Goal: Communication & Community: Answer question/provide support

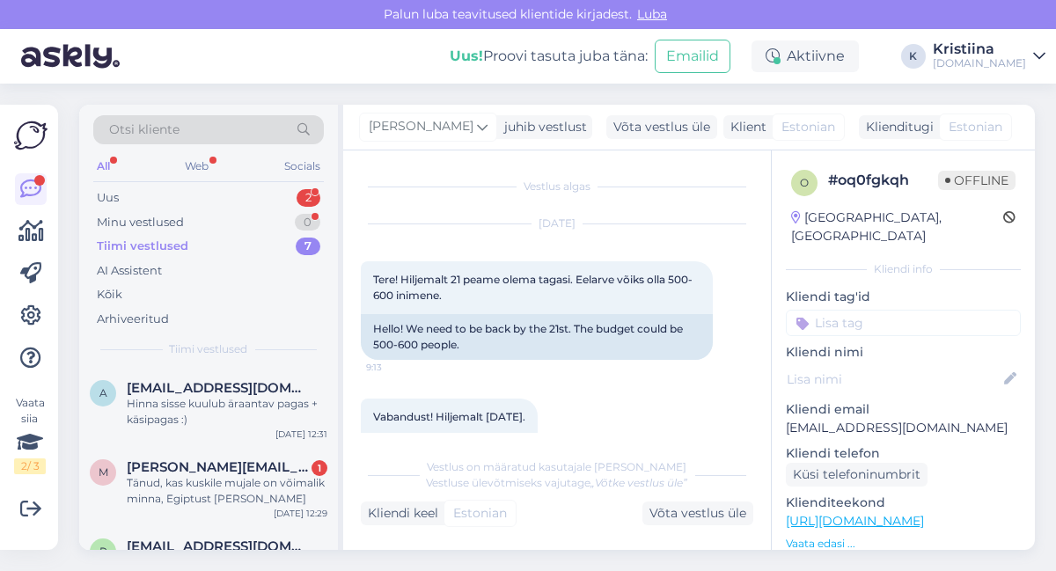
scroll to position [159, 0]
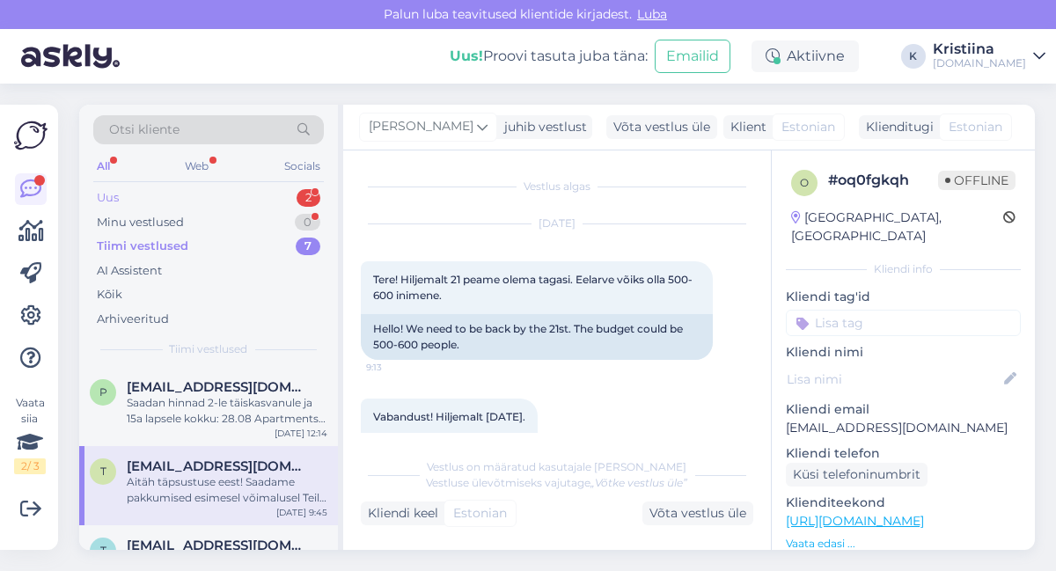
click at [208, 202] on div "Uus 2" at bounding box center [208, 198] width 230 height 25
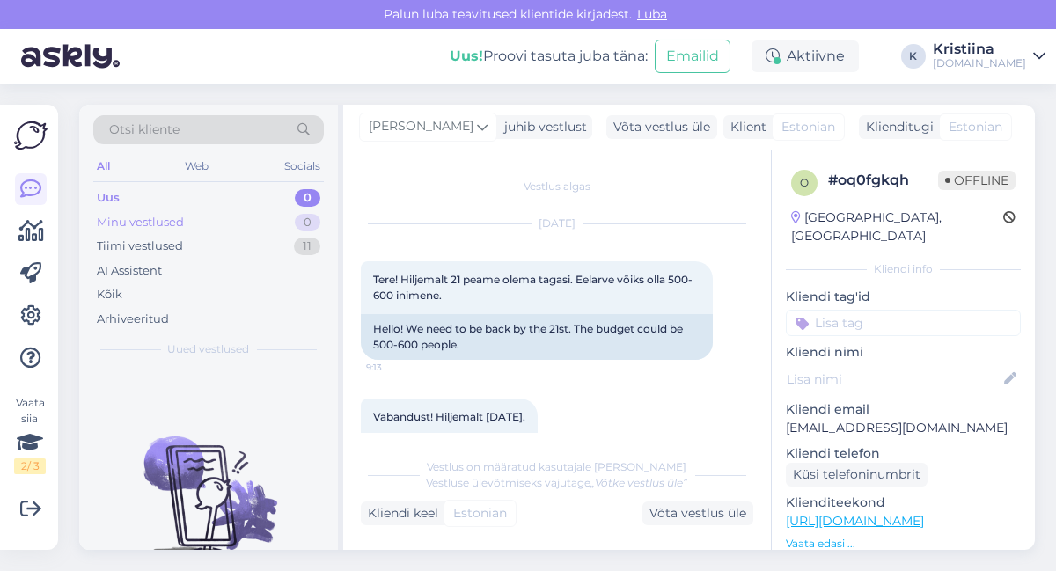
click at [211, 222] on div "Minu vestlused 0" at bounding box center [208, 222] width 230 height 25
click at [212, 247] on div "Tiimi vestlused 11" at bounding box center [208, 246] width 230 height 25
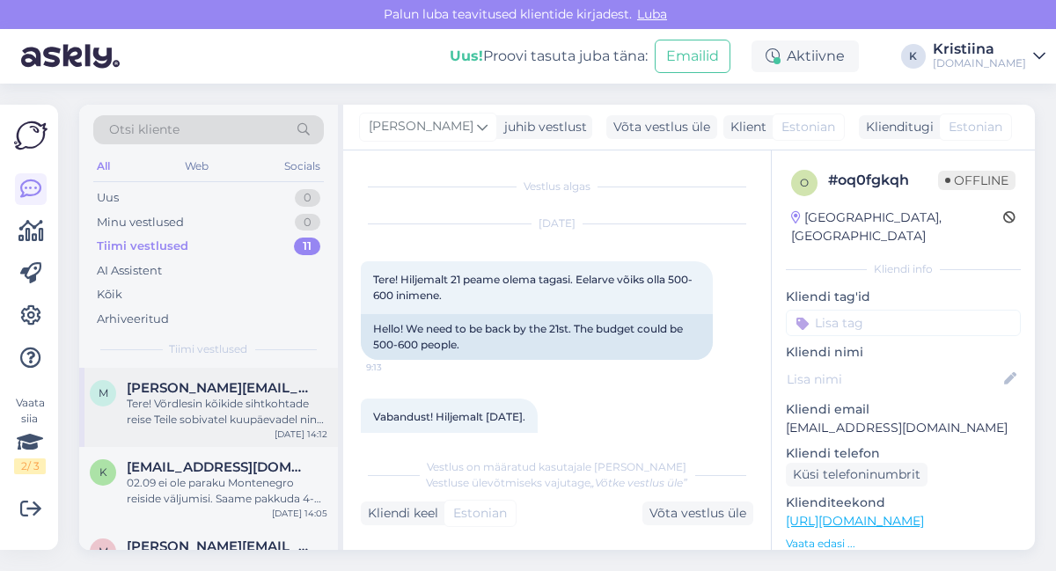
scroll to position [98, 0]
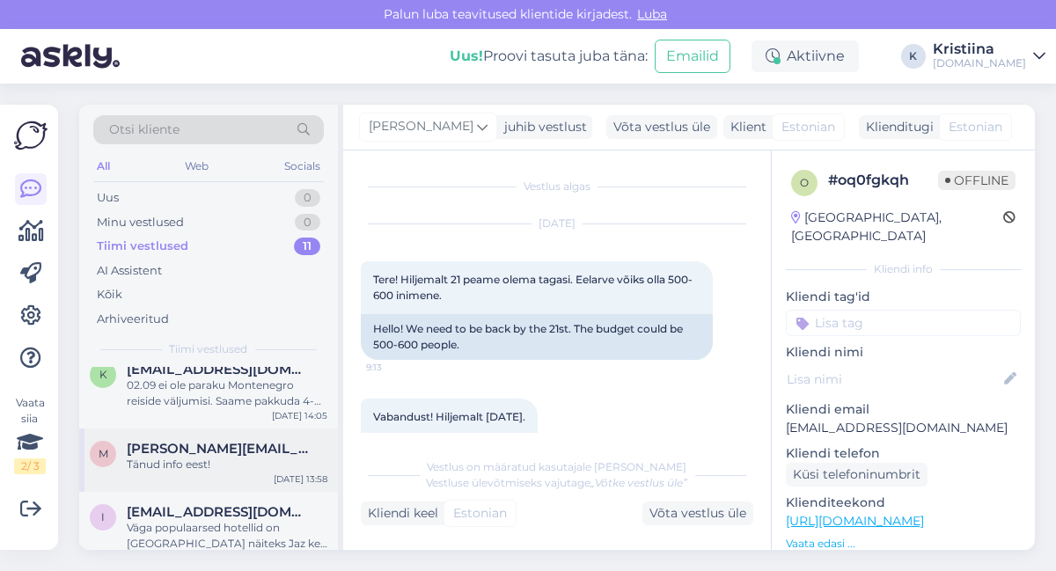
click at [230, 461] on div "Tänud info eest!" at bounding box center [227, 465] width 201 height 16
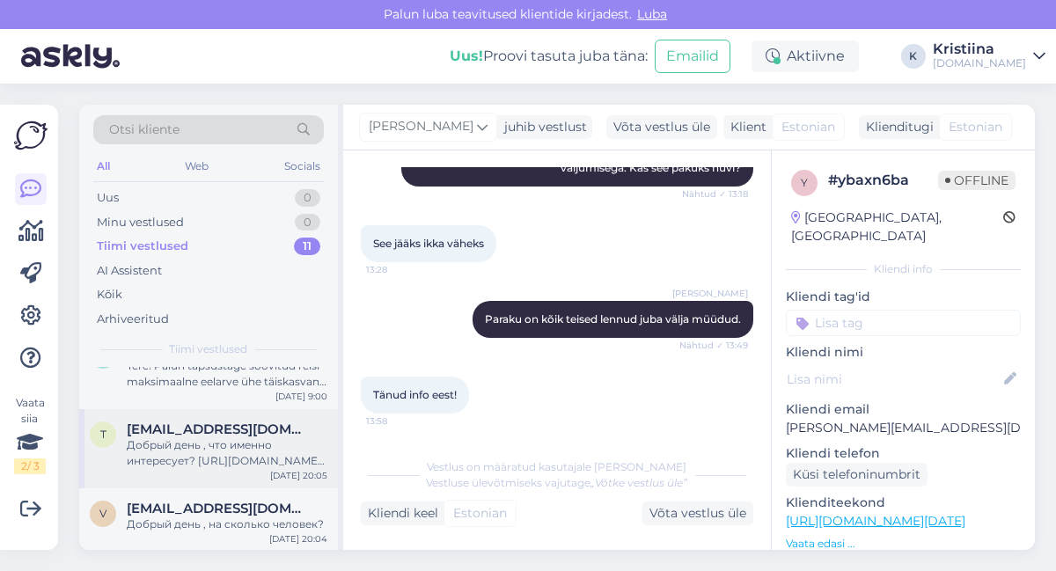
scroll to position [558, 0]
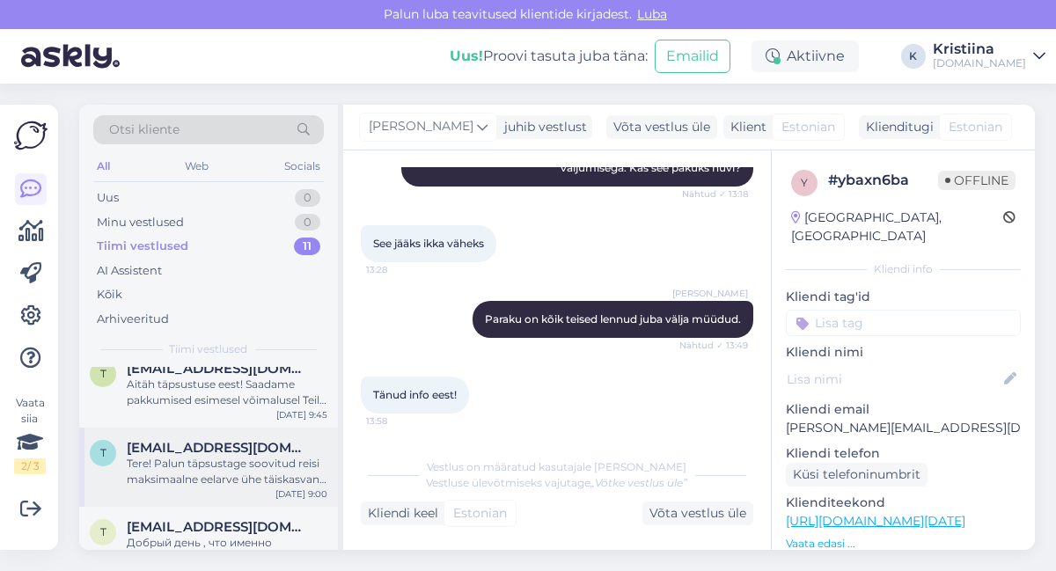
click at [191, 478] on div "Tere! Palun täpsustage soovitud reisi maksimaalne eelarve ühe täiskasvanu kohta…" at bounding box center [227, 472] width 201 height 32
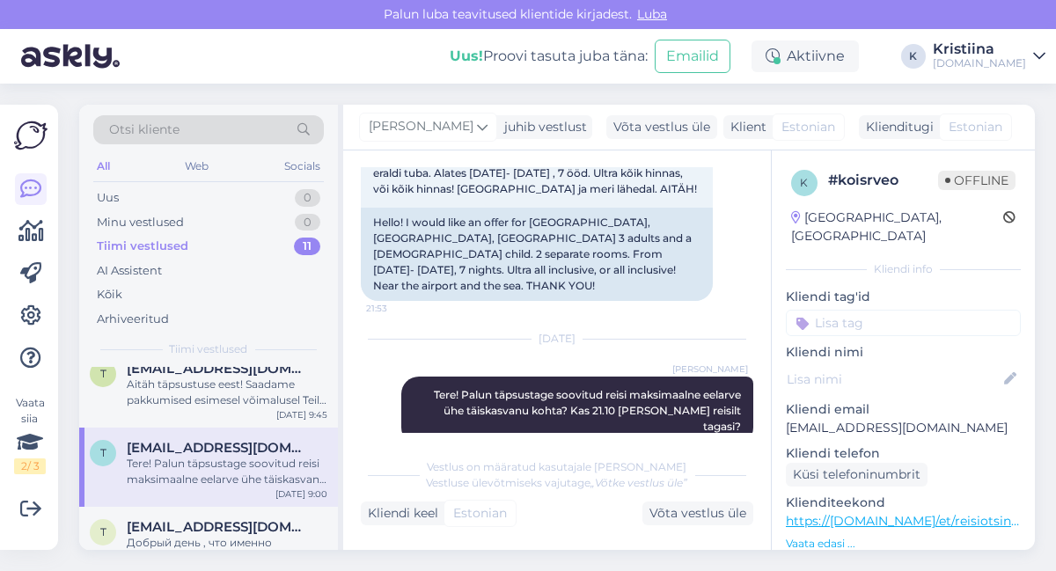
drag, startPoint x: 66, startPoint y: 385, endPoint x: 107, endPoint y: 387, distance: 41.4
click at [68, 385] on div "Vaata siia 2 / 3 Võimalused Veendu, et Askly loob sulle väärtust. Sulge Ühenda …" at bounding box center [34, 327] width 69 height 487
click at [160, 399] on div "Aitäh täpsustuse eest! Saadame pakkumised esimesel võimalusel Teile meilile :)" at bounding box center [227, 393] width 201 height 32
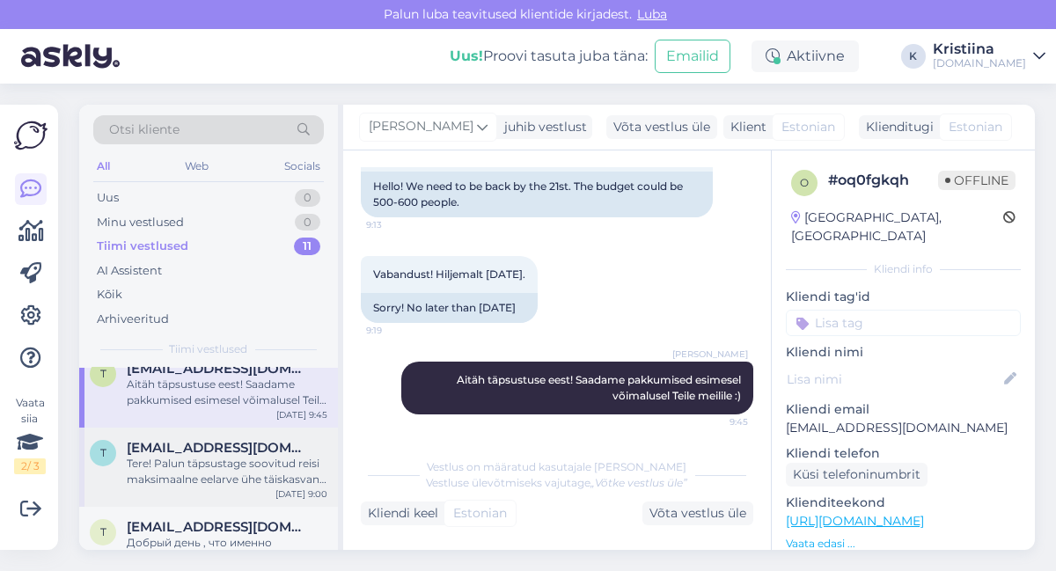
scroll to position [459, 0]
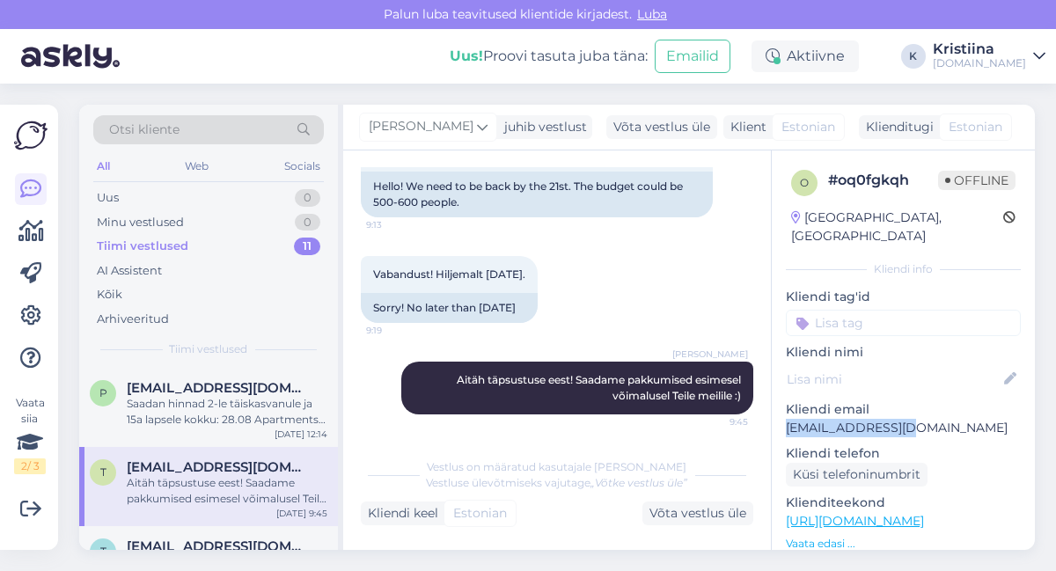
drag, startPoint x: 921, startPoint y: 405, endPoint x: 779, endPoint y: 408, distance: 141.7
click at [779, 408] on div "o # oq0fgkqh Offline [GEOGRAPHIC_DATA], [GEOGRAPHIC_DATA] info Kliendi tag'id K…" at bounding box center [902, 521] width 263 height 742
click at [253, 398] on div "Saadan hinnad 2-le täiskasvanule ja 15a lapsele kokku: 28.08 Apartments Lazovic…" at bounding box center [227, 412] width 201 height 32
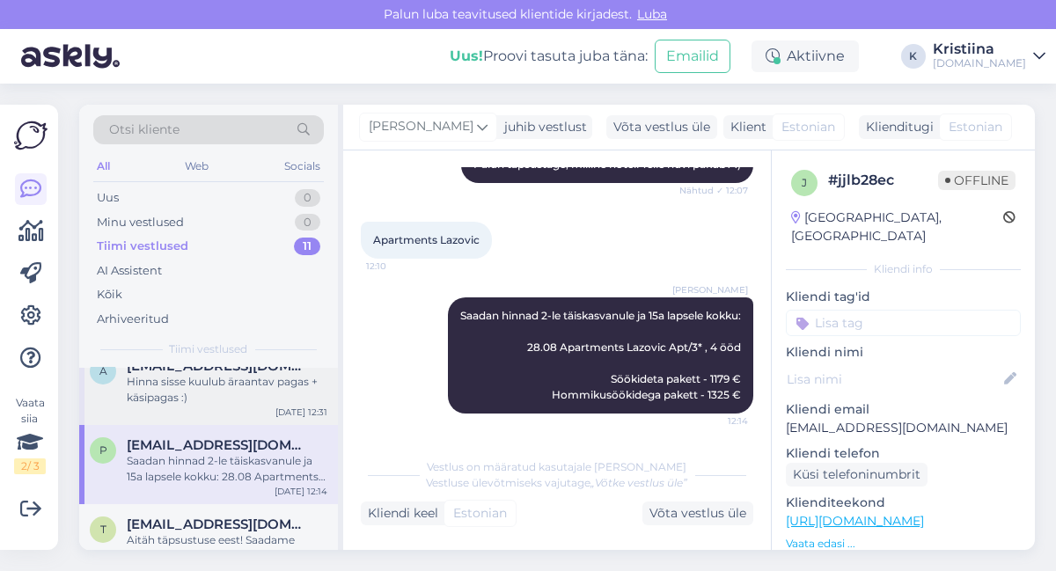
scroll to position [362, 0]
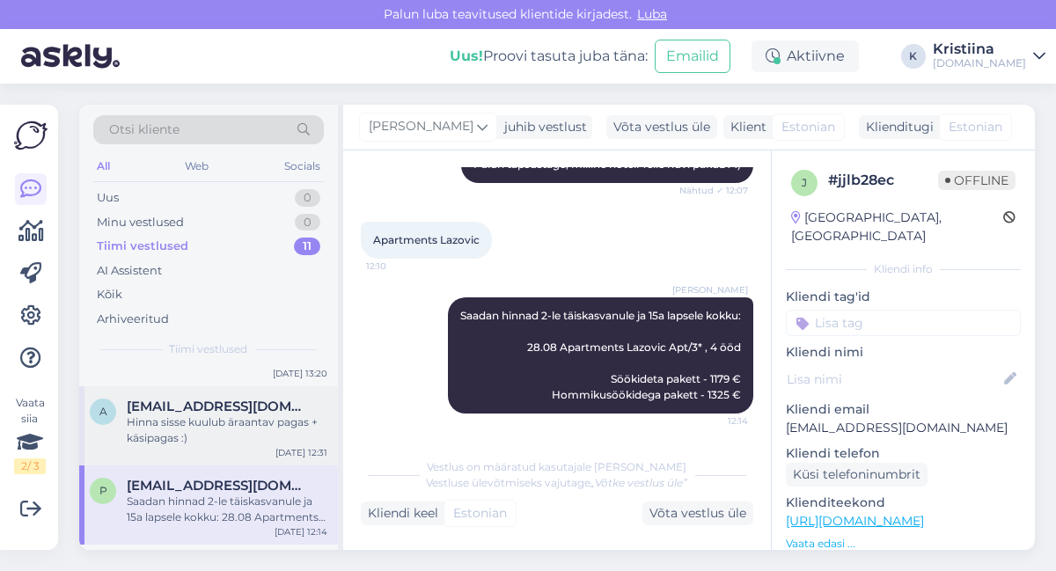
click at [226, 411] on span "[EMAIL_ADDRESS][DOMAIN_NAME]" at bounding box center [218, 407] width 183 height 16
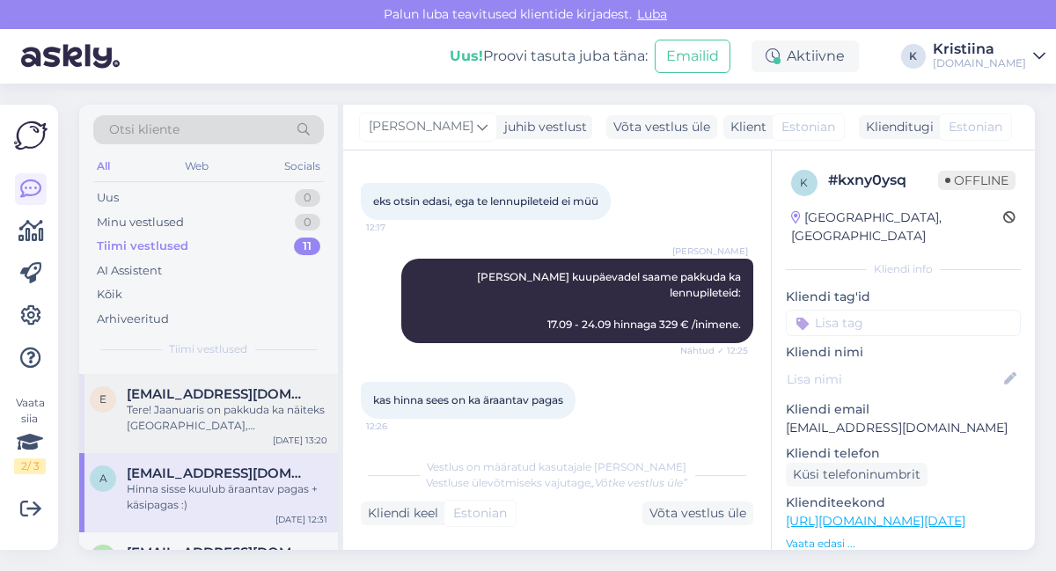
scroll to position [264, 0]
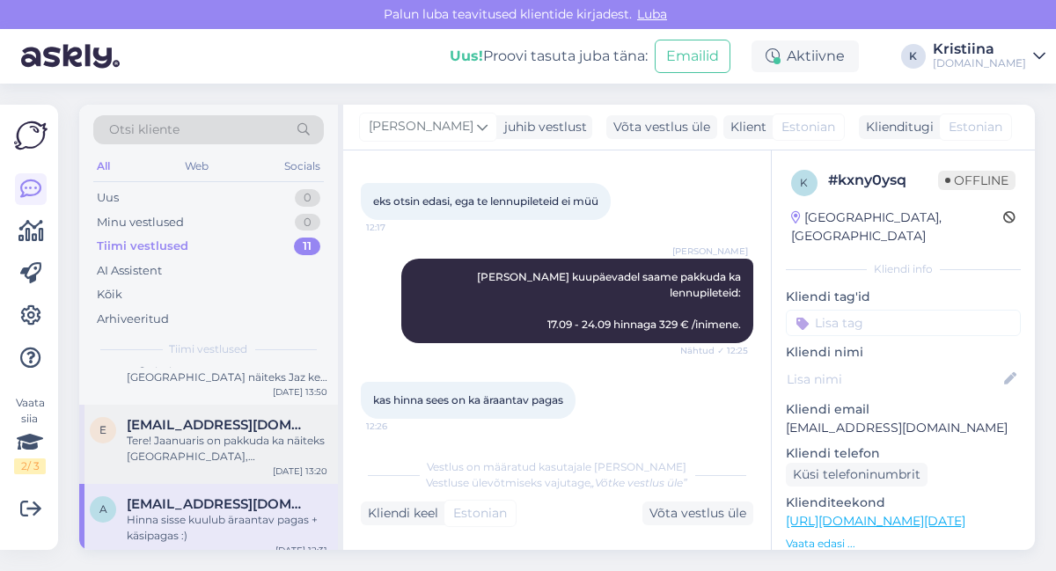
click at [199, 449] on div "Tere! Jaanuaris on pakkuda ka näiteks [GEOGRAPHIC_DATA], [GEOGRAPHIC_DATA] ja […" at bounding box center [227, 449] width 201 height 32
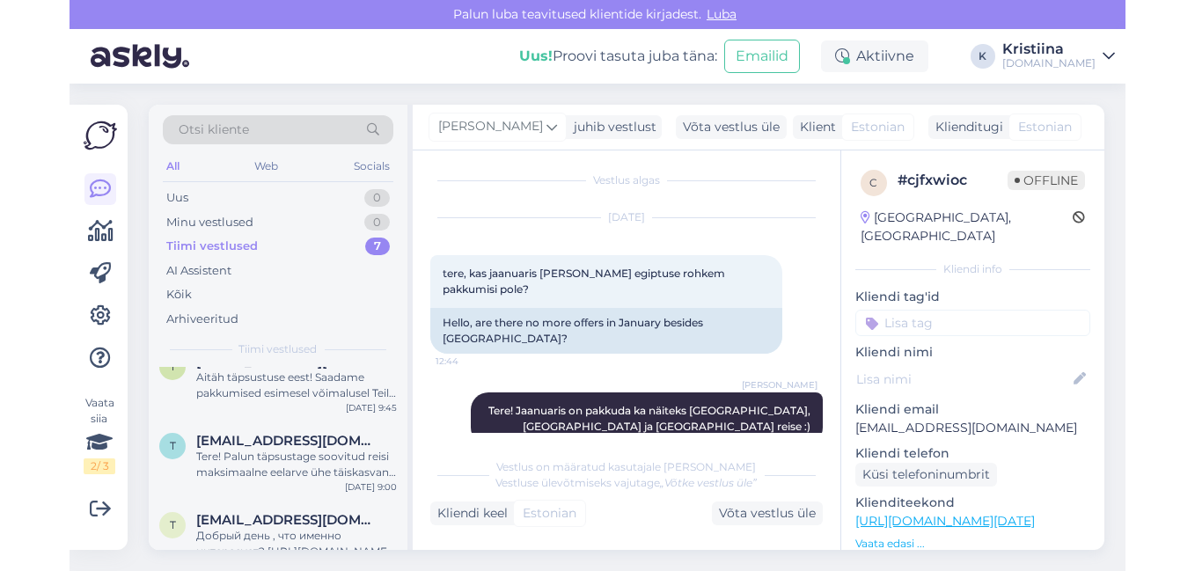
scroll to position [82, 0]
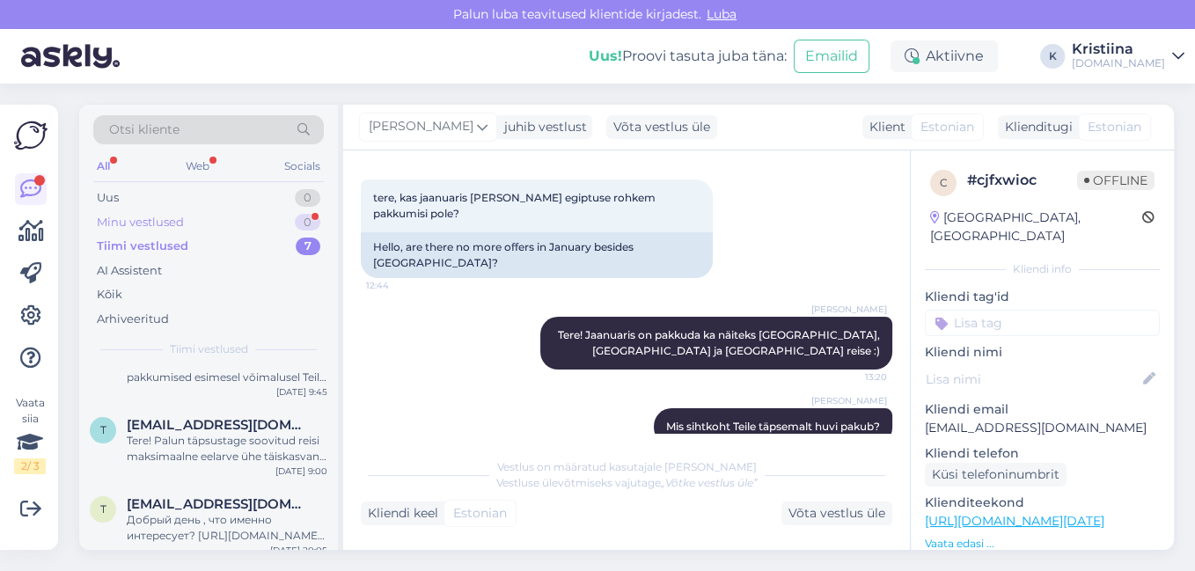
click at [197, 220] on div "Minu vestlused 0" at bounding box center [208, 222] width 230 height 25
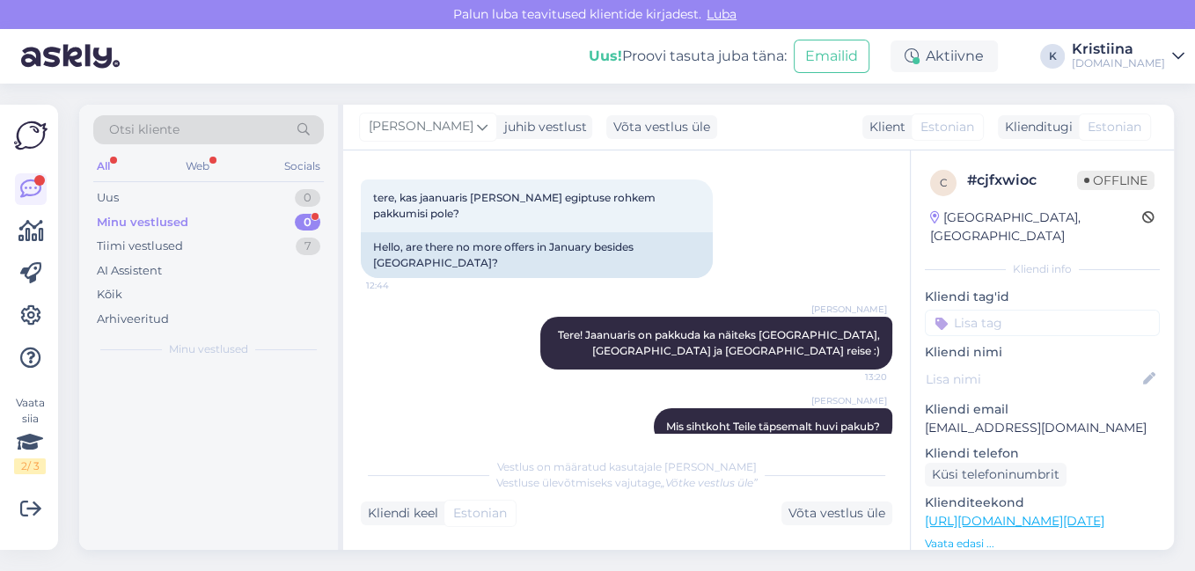
scroll to position [0, 0]
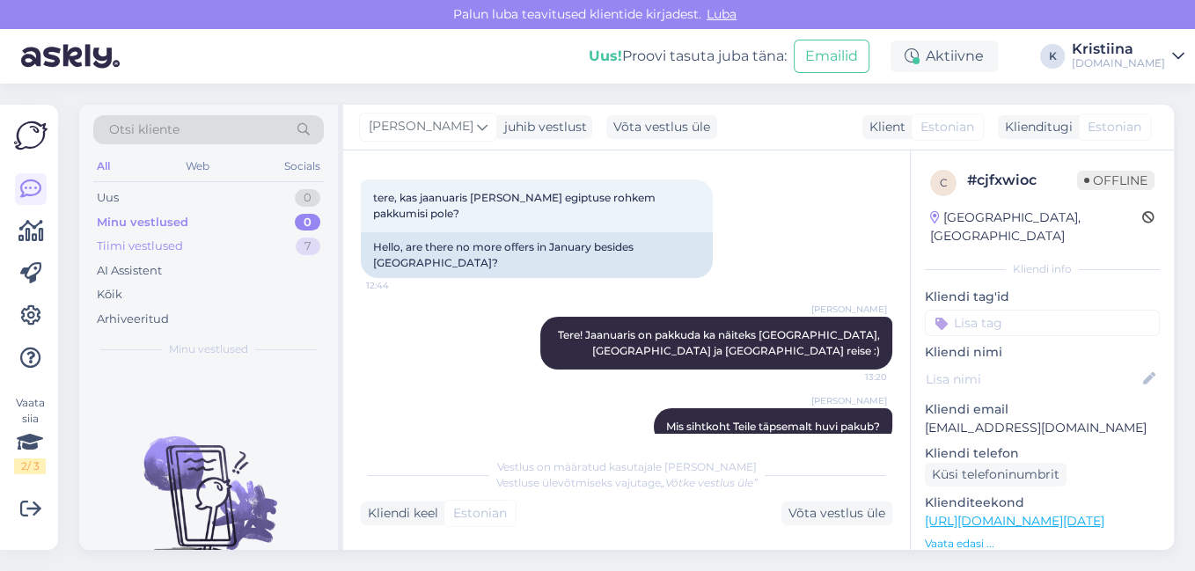
click at [201, 244] on div "Tiimi vestlused 7" at bounding box center [208, 246] width 230 height 25
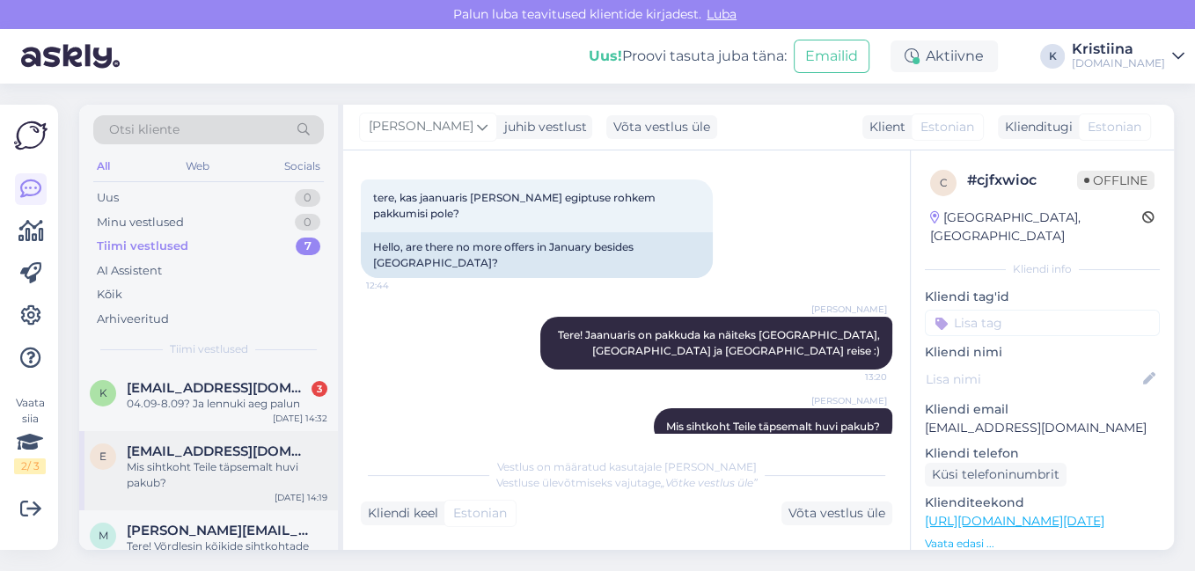
click at [231, 471] on div "Mis sihtkoht Teile täpsemalt huvi pakub?" at bounding box center [227, 475] width 201 height 32
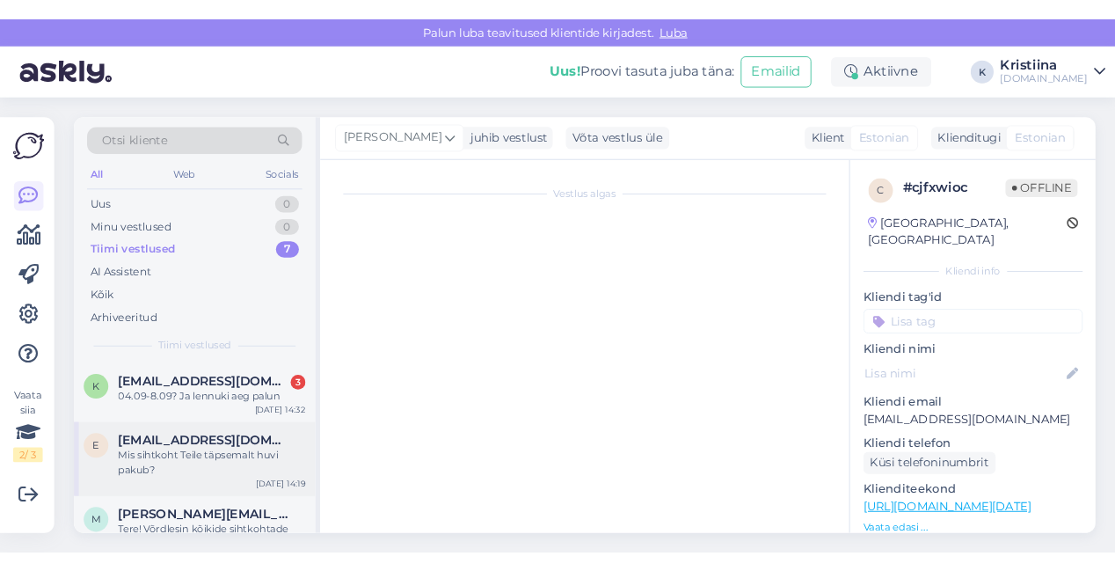
scroll to position [82, 0]
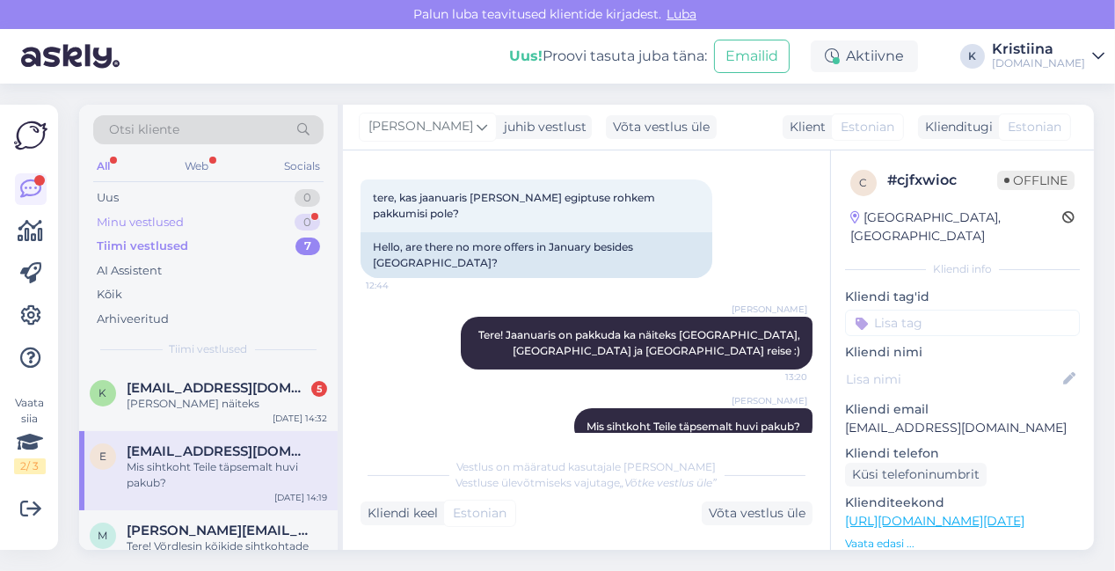
click at [210, 215] on div "Minu vestlused 0" at bounding box center [208, 222] width 230 height 25
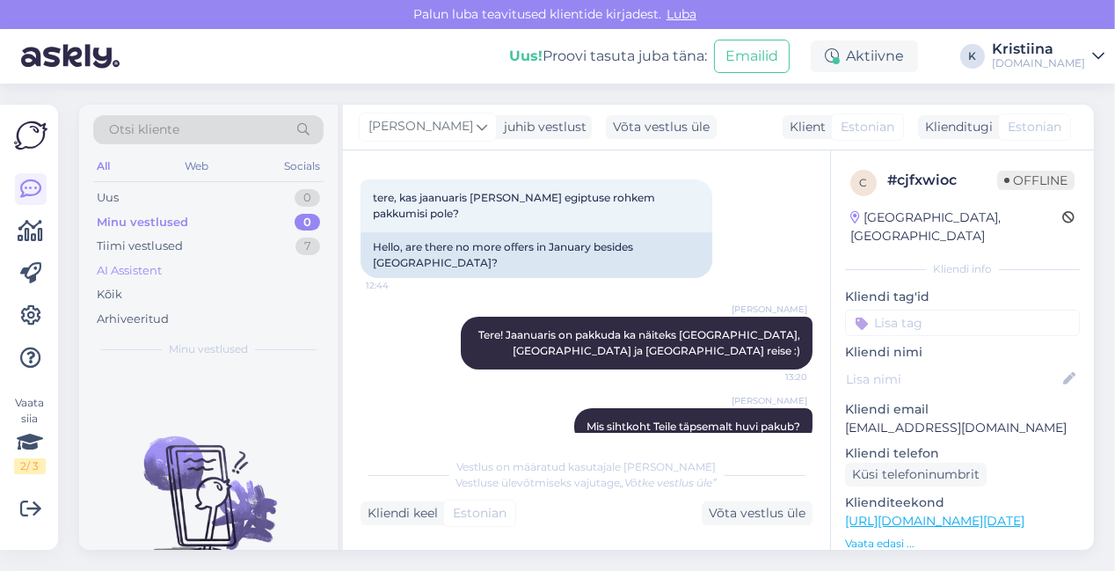
click at [242, 259] on div "AI Assistent" at bounding box center [208, 271] width 230 height 25
click at [232, 247] on div "Tiimi vestlused 7" at bounding box center [208, 246] width 230 height 25
